Goal: Book appointment/travel/reservation

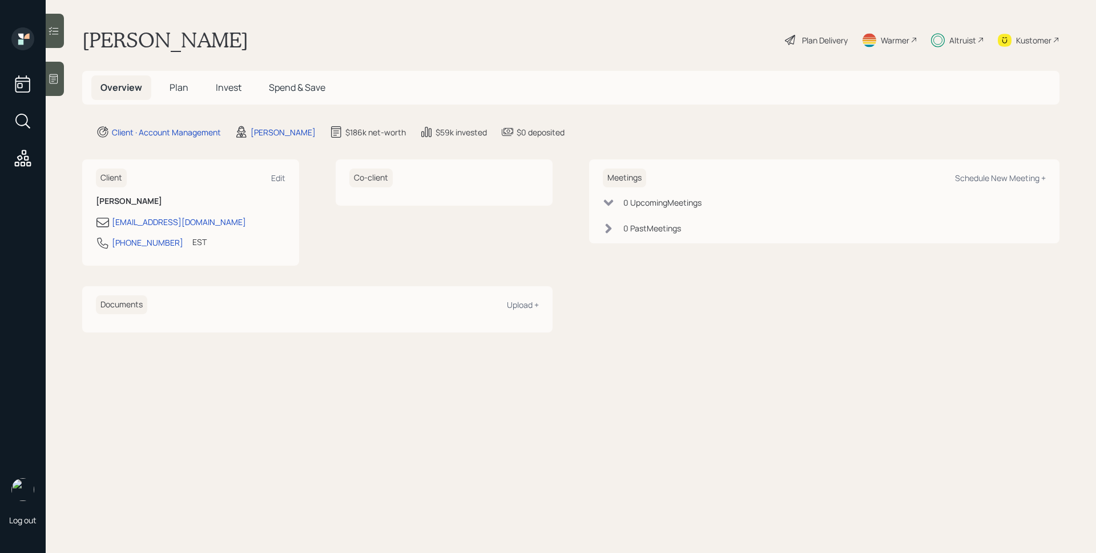
click at [985, 171] on div "Meetings Schedule New Meeting +" at bounding box center [824, 177] width 443 height 19
click at [987, 177] on div "Schedule New Meeting +" at bounding box center [1000, 177] width 91 height 11
select select "d946c976-65aa-4529-ac9d-02c4f1114fc0"
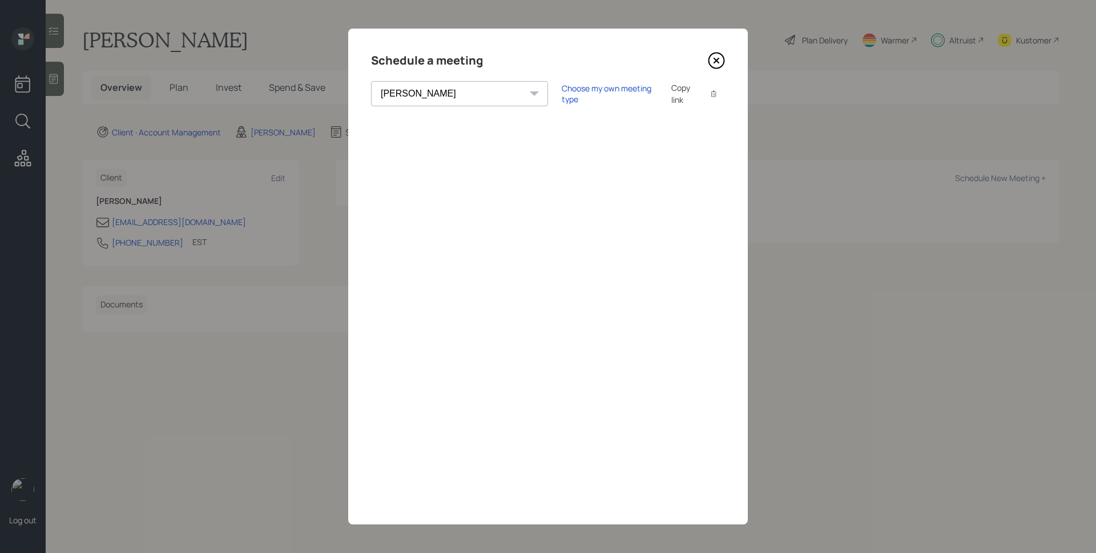
click at [715, 61] on icon at bounding box center [716, 60] width 17 height 17
